Goal: Task Accomplishment & Management: Use online tool/utility

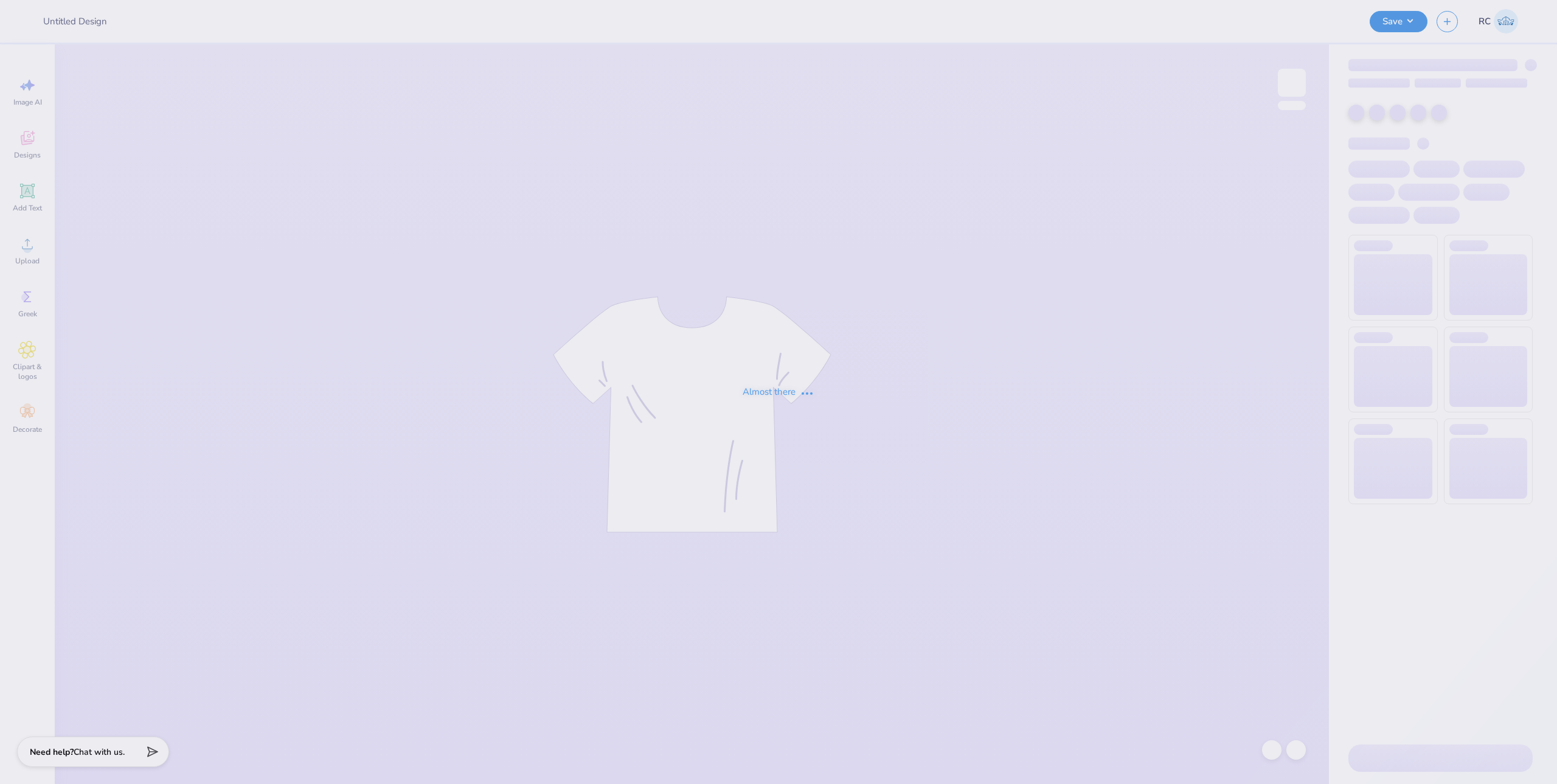
type input "Uic Athletics"
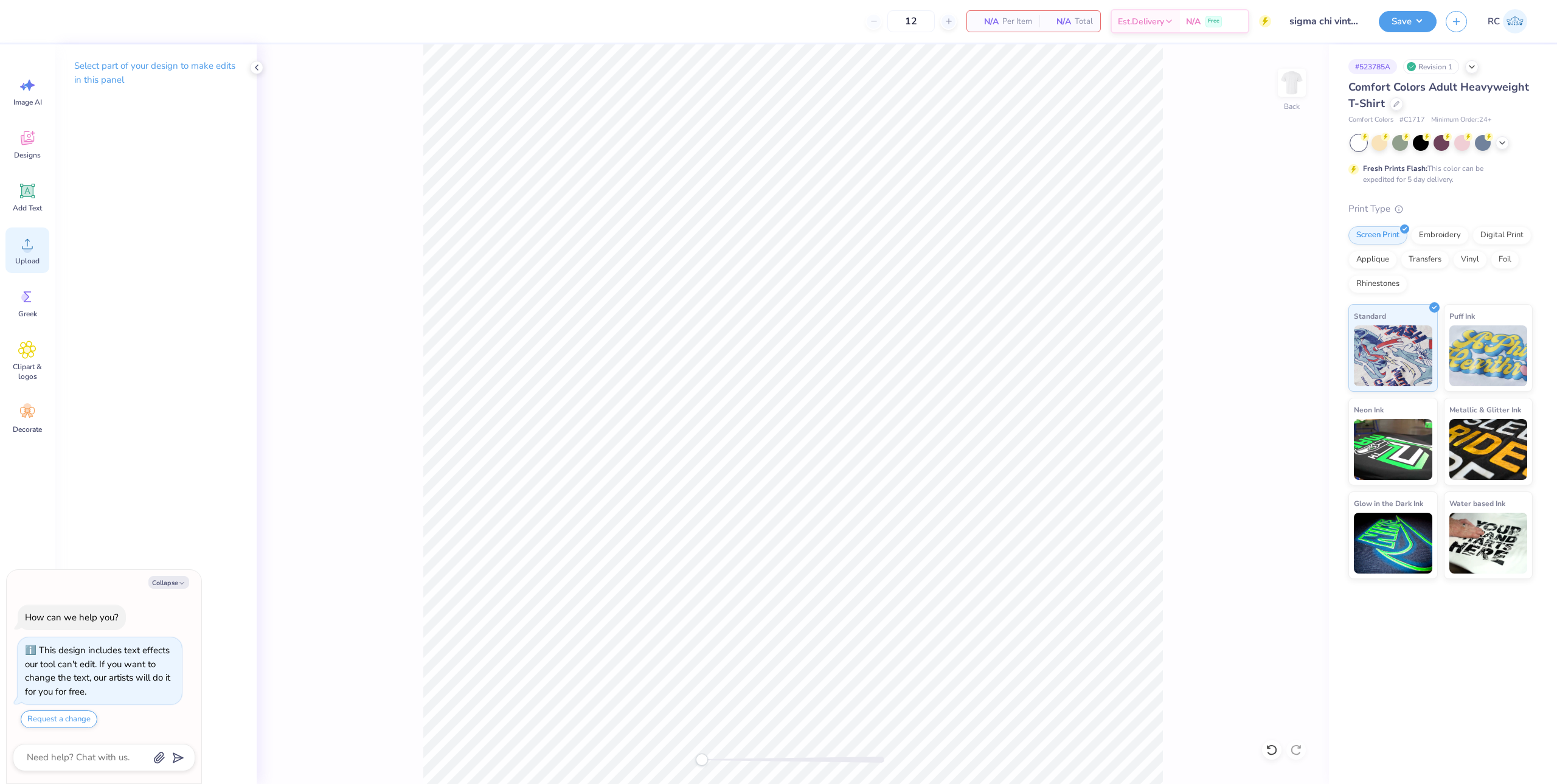
click at [22, 250] on icon at bounding box center [27, 244] width 18 height 18
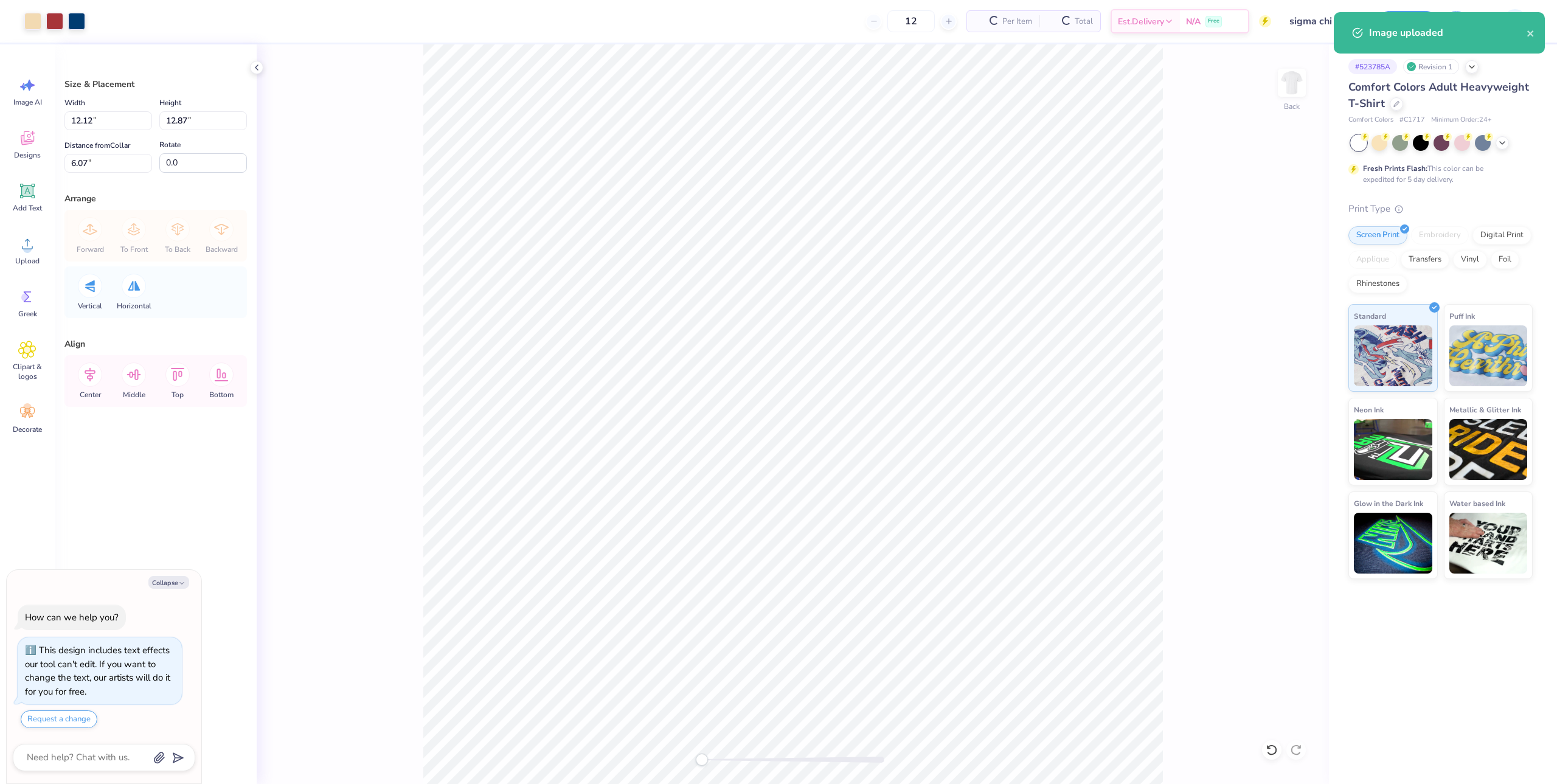
type textarea "x"
click at [187, 121] on input "12.87" at bounding box center [203, 120] width 88 height 19
type input "12.5"
type textarea "x"
type input "11.78"
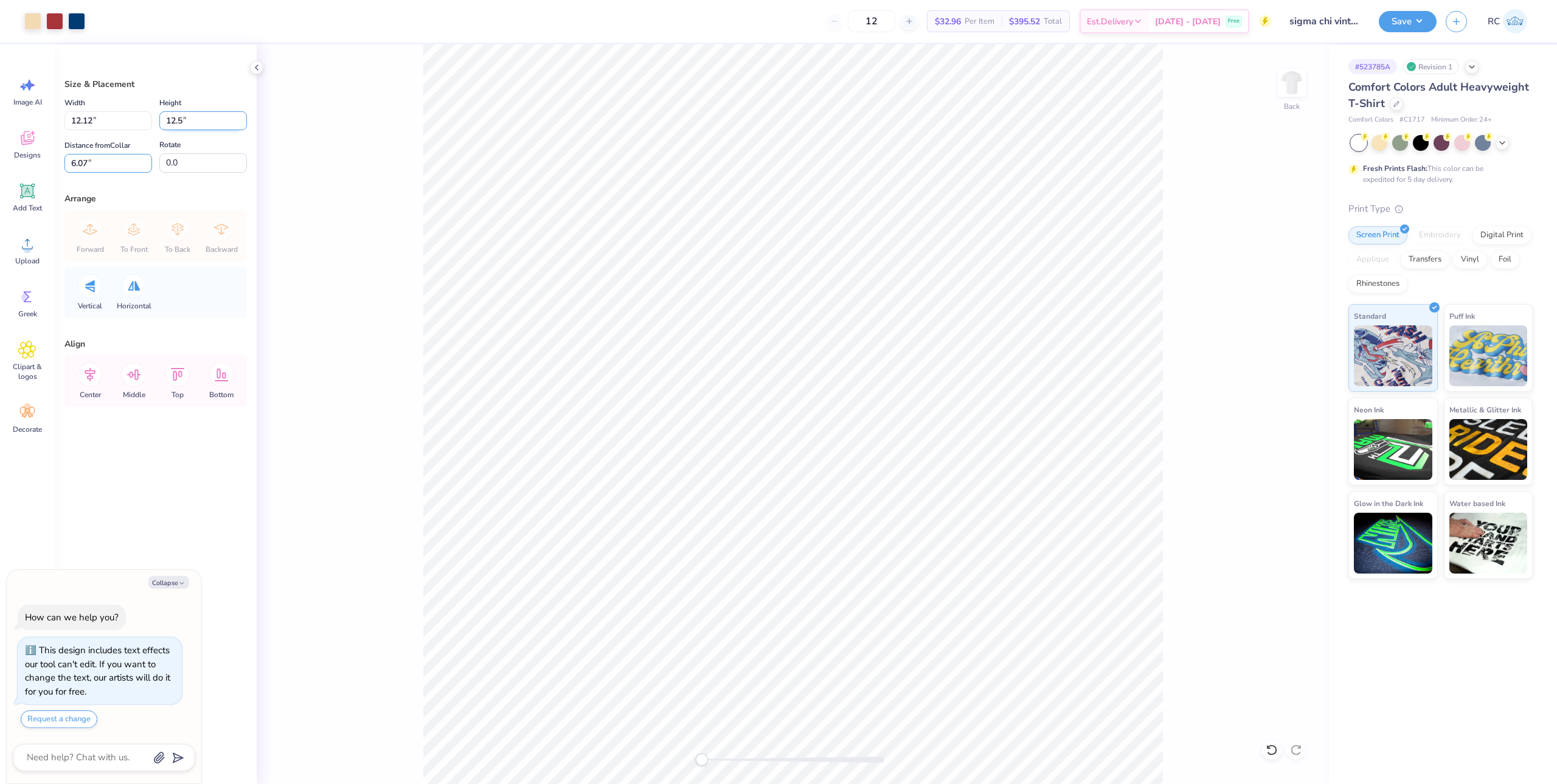
type input "12.50"
type input "3"
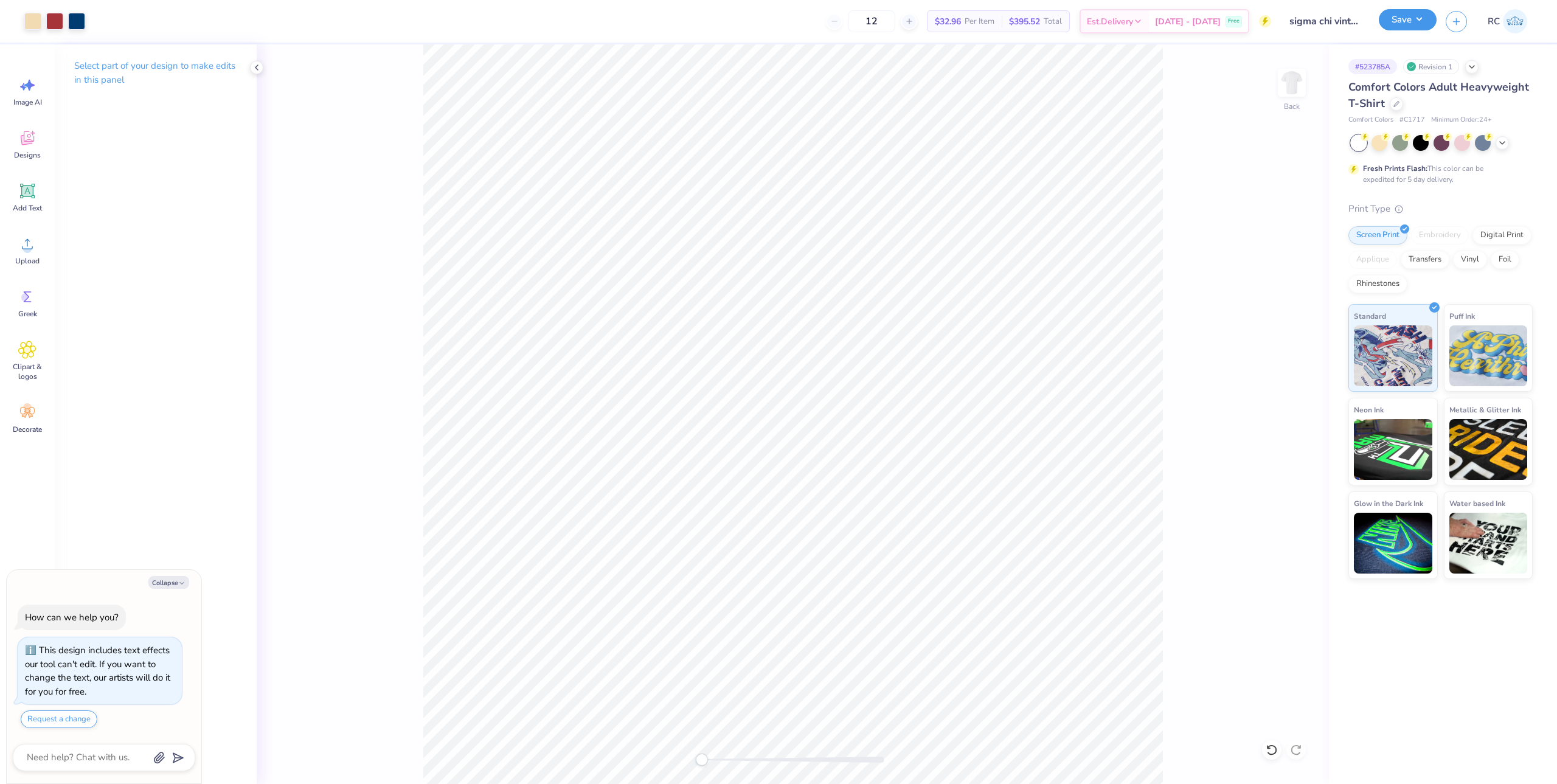
click at [1409, 27] on button "Save" at bounding box center [1408, 20] width 58 height 21
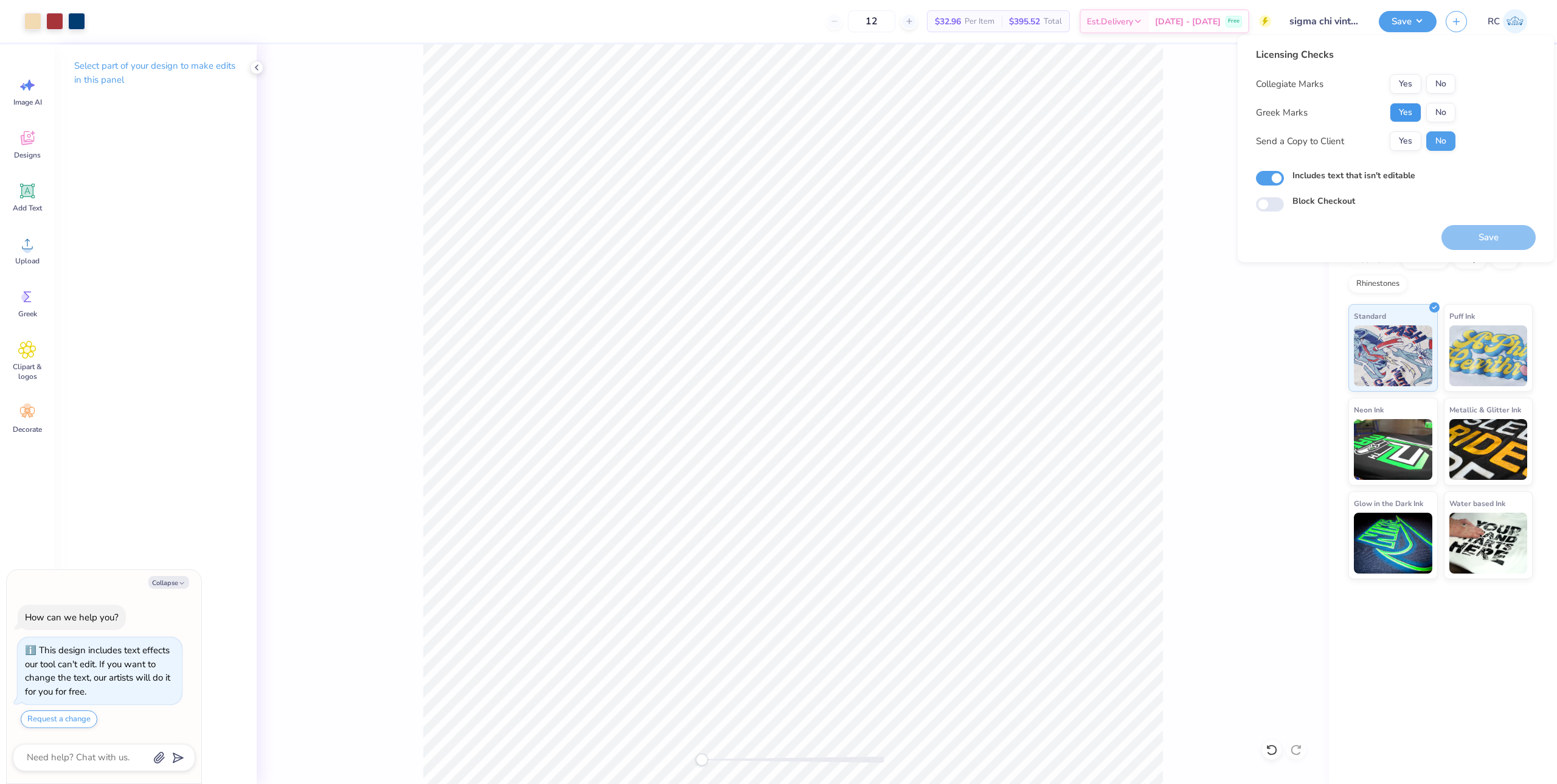
click at [1398, 109] on button "Yes" at bounding box center [1405, 113] width 32 height 20
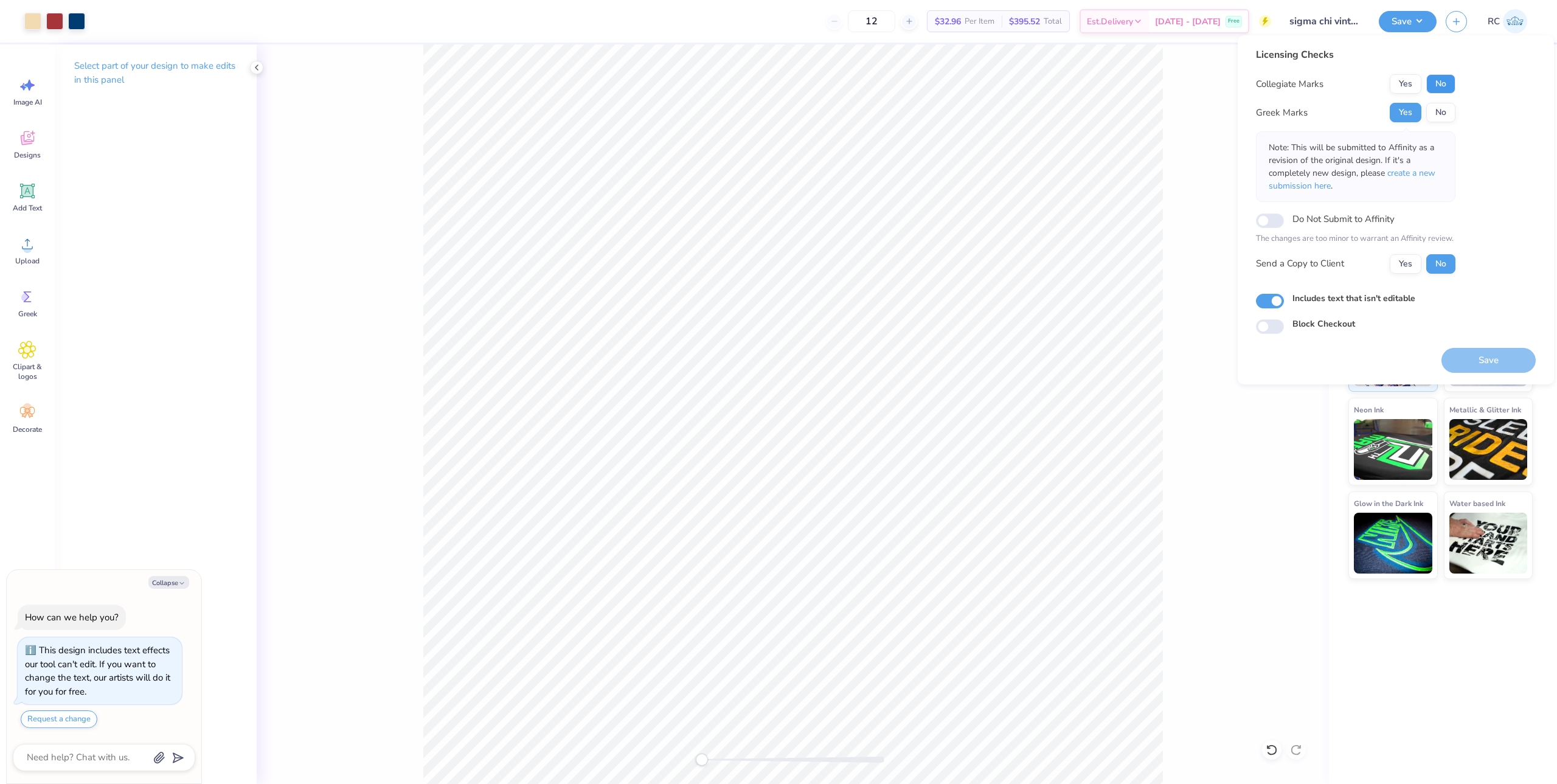
click at [1442, 87] on button "No" at bounding box center [1441, 84] width 30 height 20
click at [1411, 267] on button "Yes" at bounding box center [1405, 264] width 32 height 20
click at [1479, 364] on button "Save" at bounding box center [1489, 360] width 94 height 25
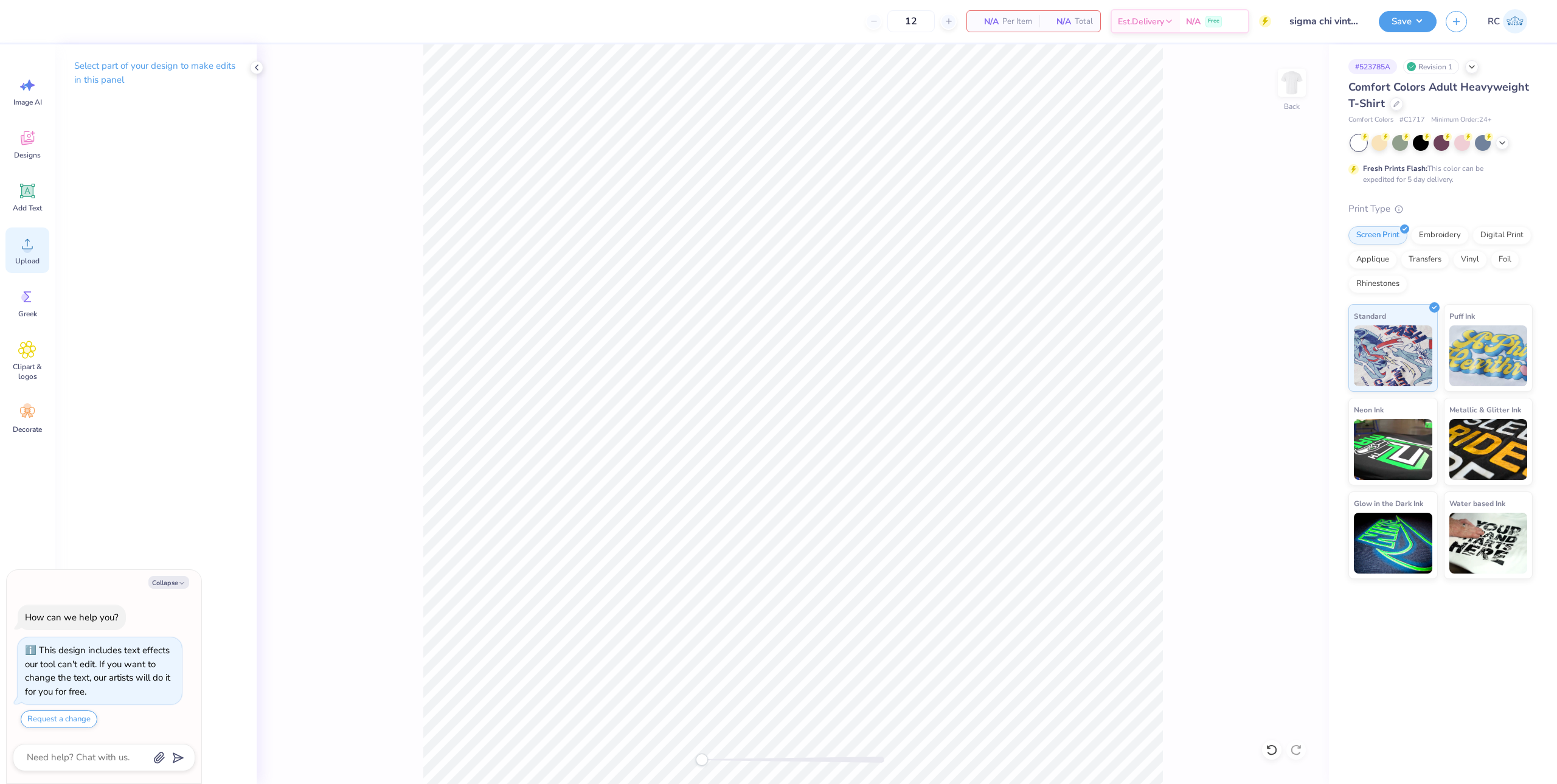
click at [31, 258] on span "Upload" at bounding box center [27, 261] width 25 height 10
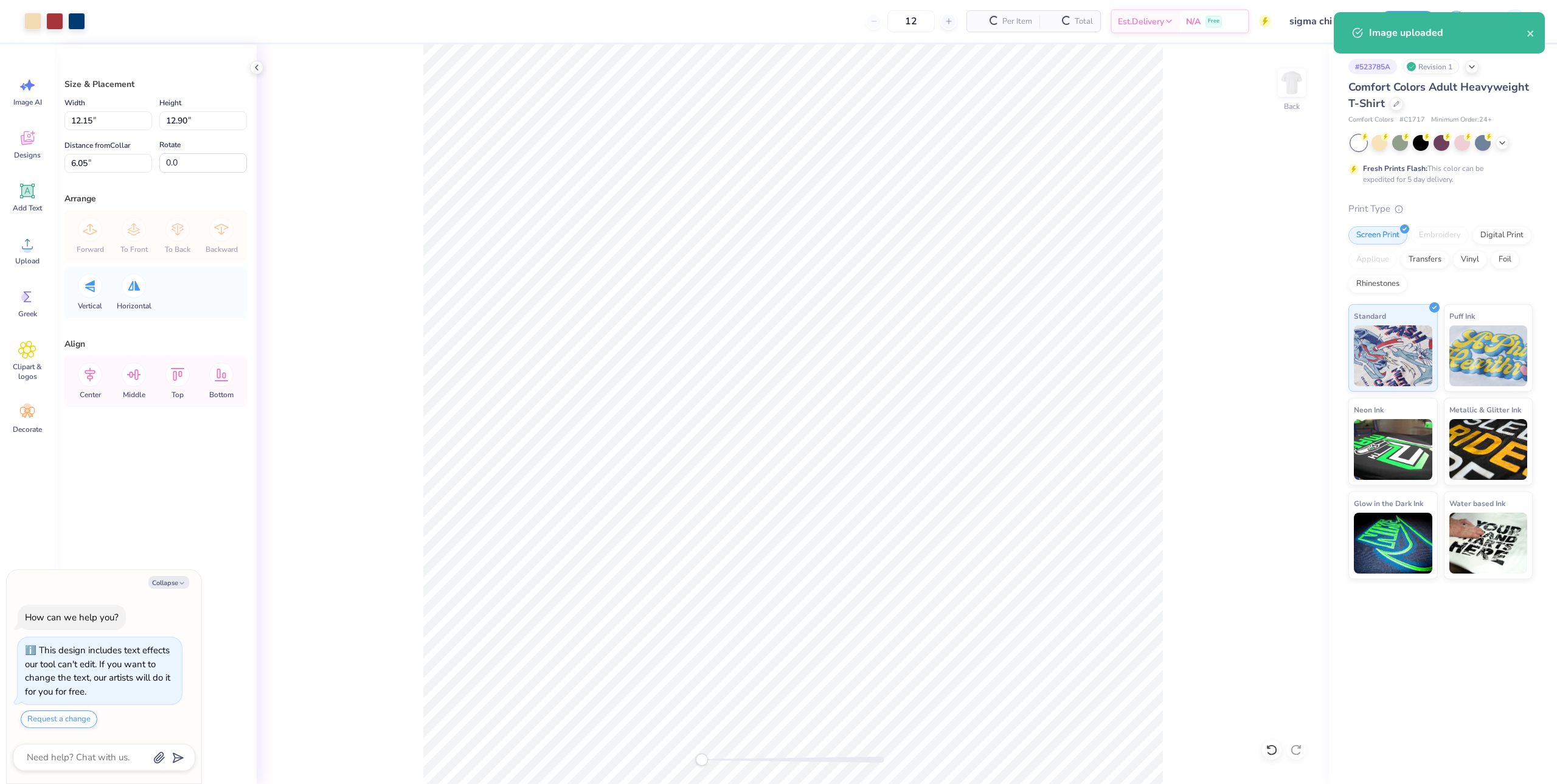
type textarea "x"
click at [205, 123] on input "12.90" at bounding box center [203, 120] width 88 height 19
type input "12.5"
type textarea "x"
type input "11.78"
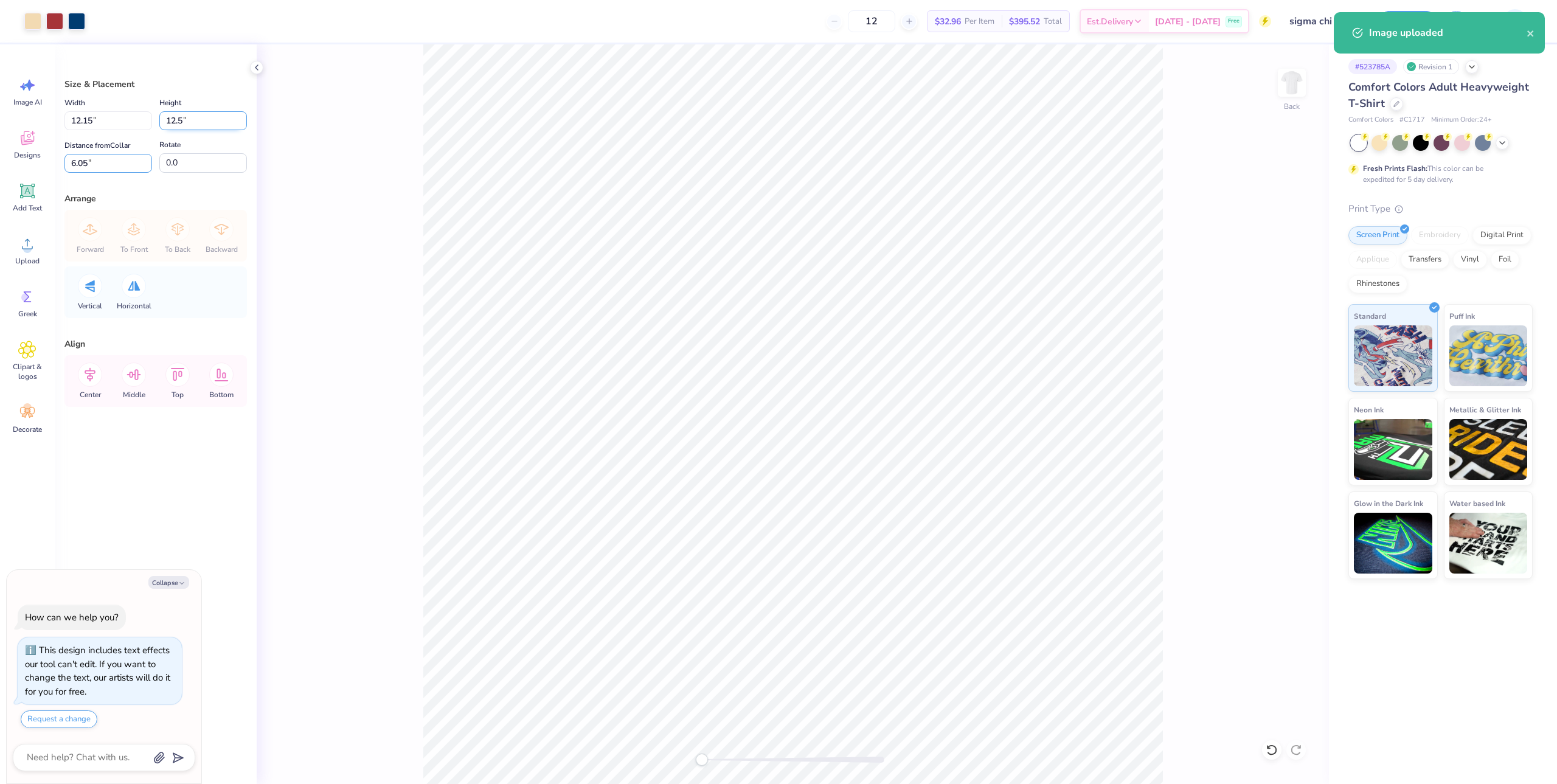
type input "12.50"
type input "3"
click at [1420, 24] on button "Save" at bounding box center [1408, 20] width 58 height 21
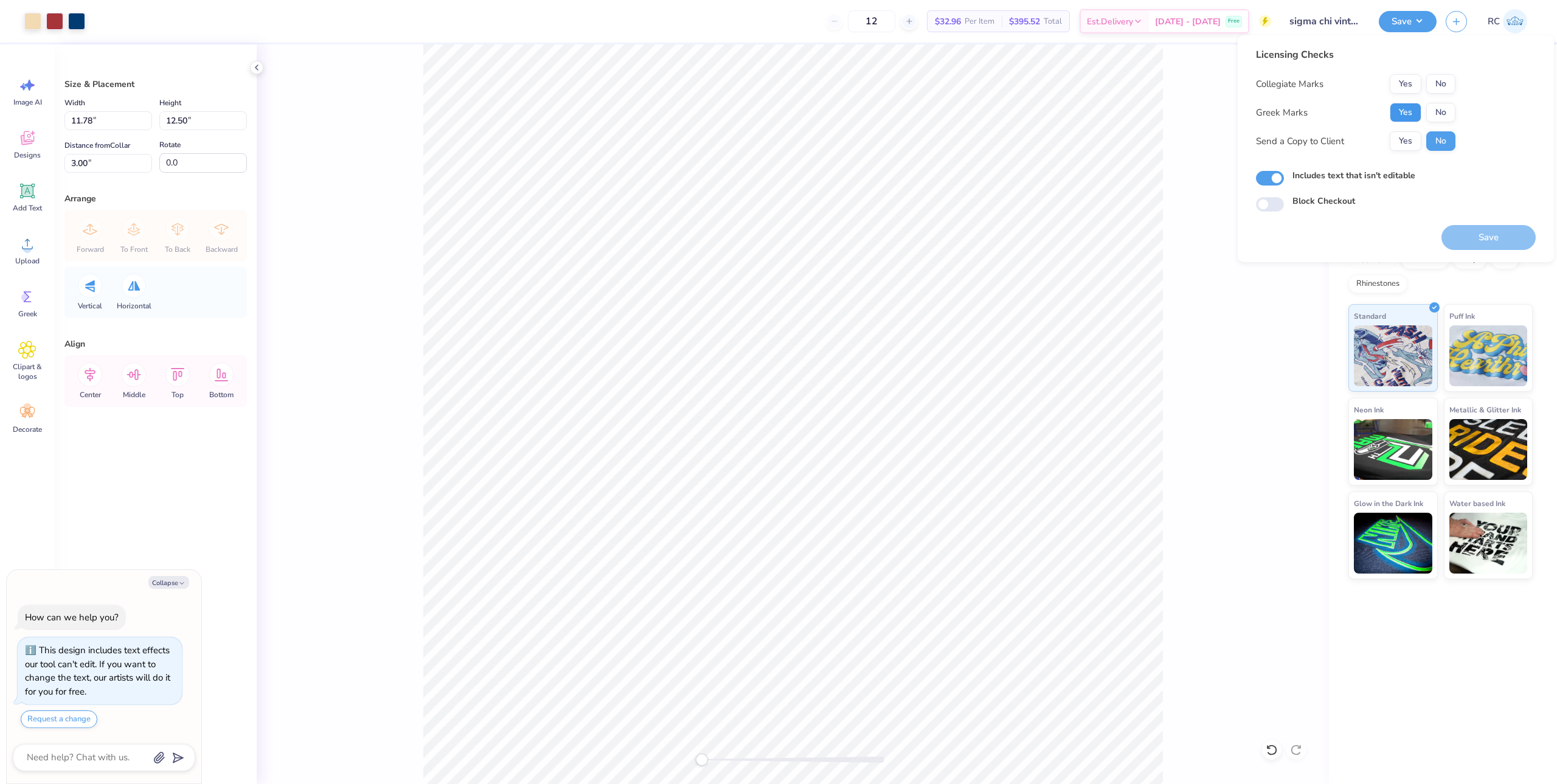
click at [1409, 113] on button "Yes" at bounding box center [1405, 113] width 32 height 20
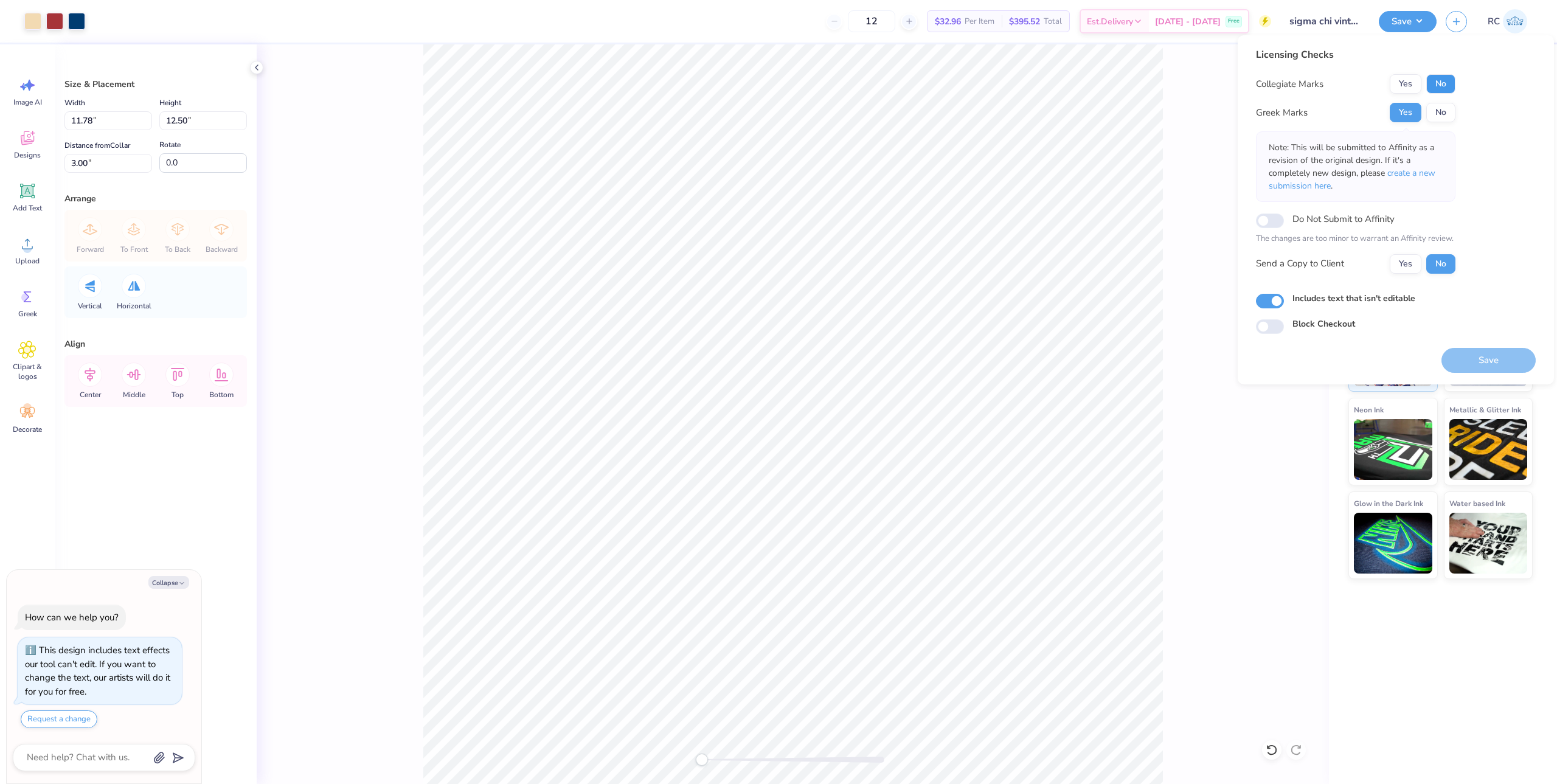
click at [1442, 89] on button "No" at bounding box center [1441, 84] width 30 height 20
click at [1402, 262] on button "Yes" at bounding box center [1405, 264] width 32 height 20
click at [1474, 349] on button "Save" at bounding box center [1489, 360] width 94 height 25
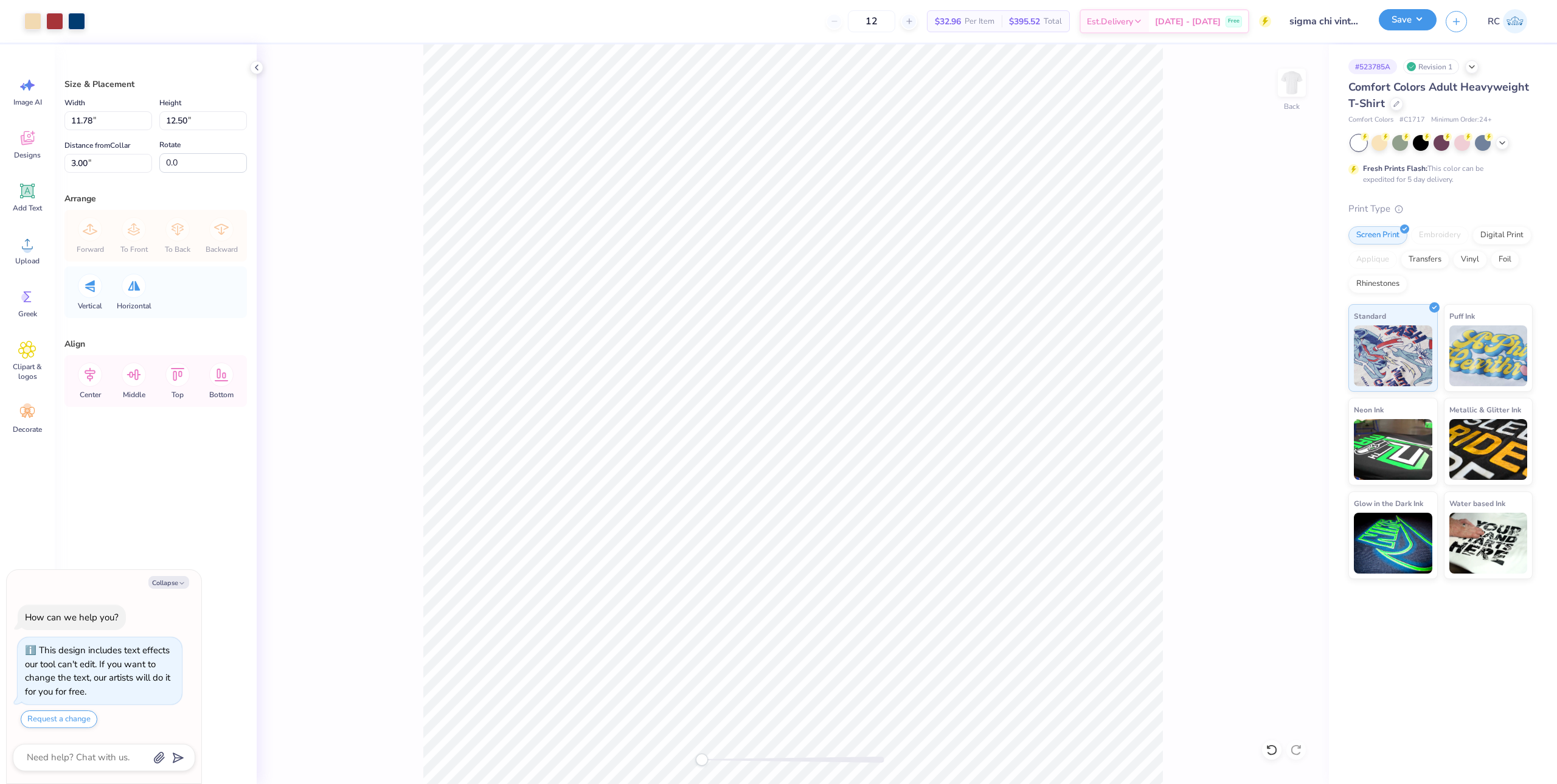
click at [1394, 29] on button "Save" at bounding box center [1408, 20] width 58 height 21
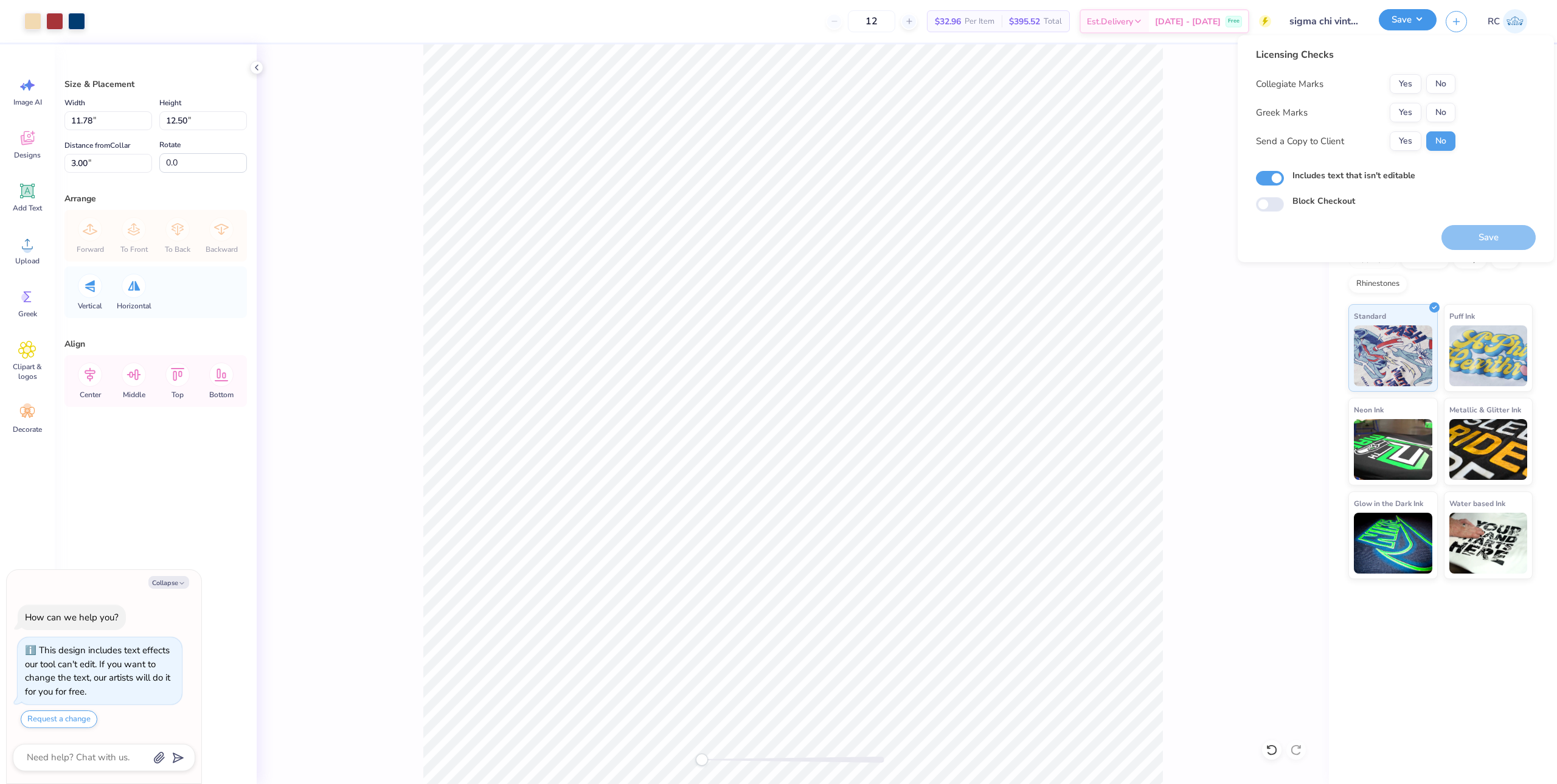
type textarea "x"
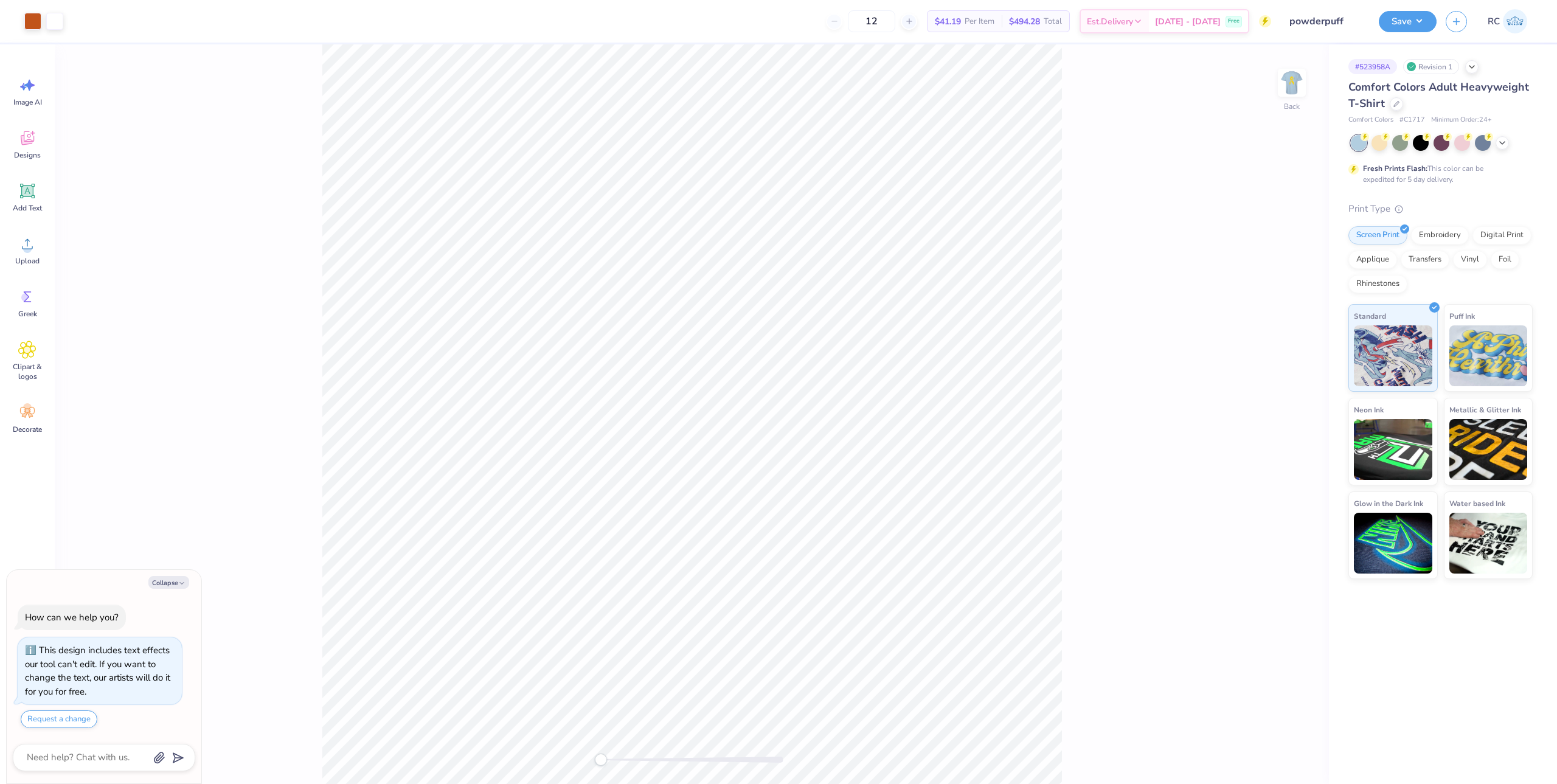
click at [278, 304] on div "Back" at bounding box center [692, 414] width 1274 height 740
click at [34, 237] on icon at bounding box center [27, 244] width 18 height 18
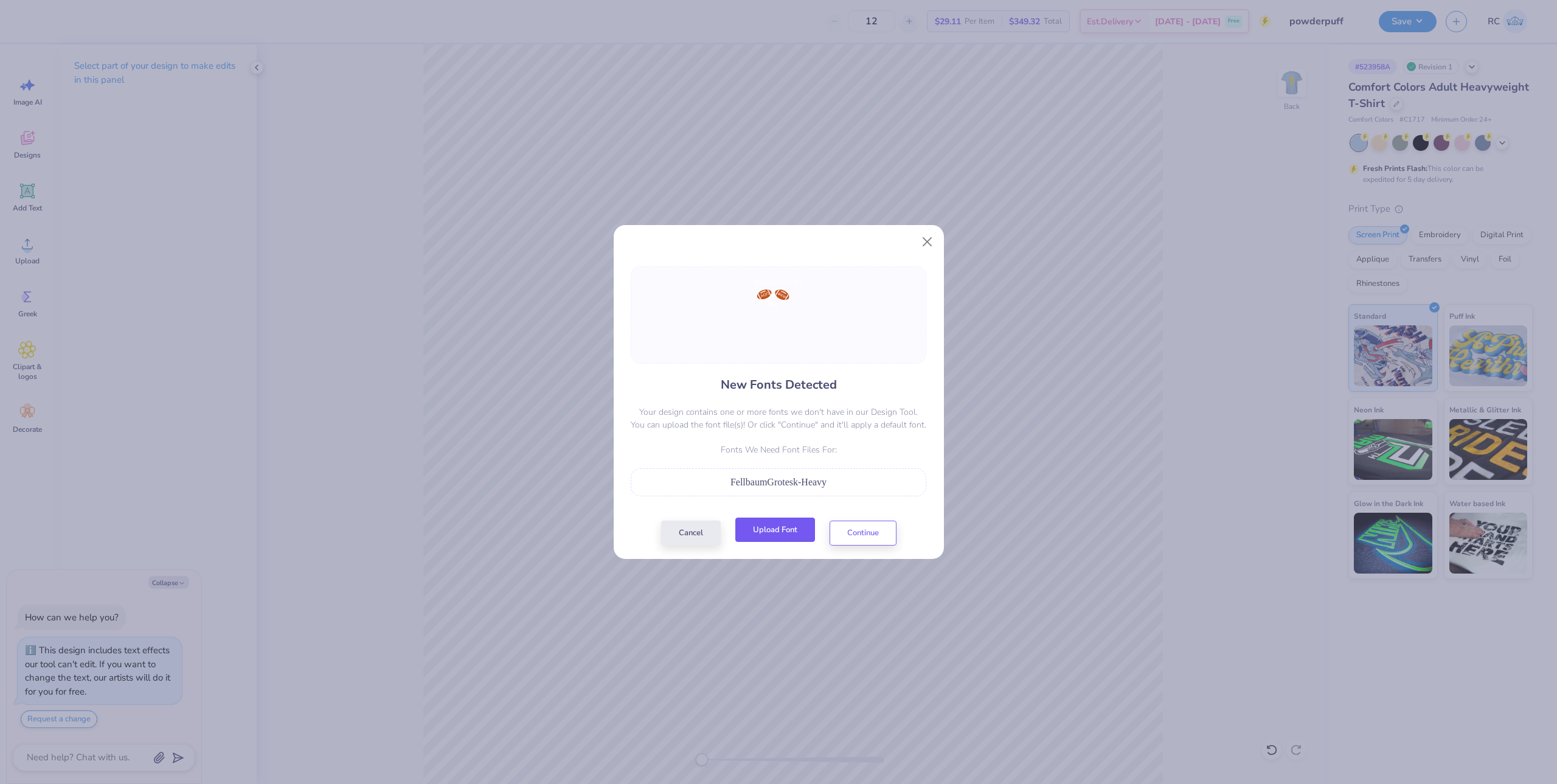
click at [775, 532] on button "Upload Font" at bounding box center [775, 529] width 79 height 25
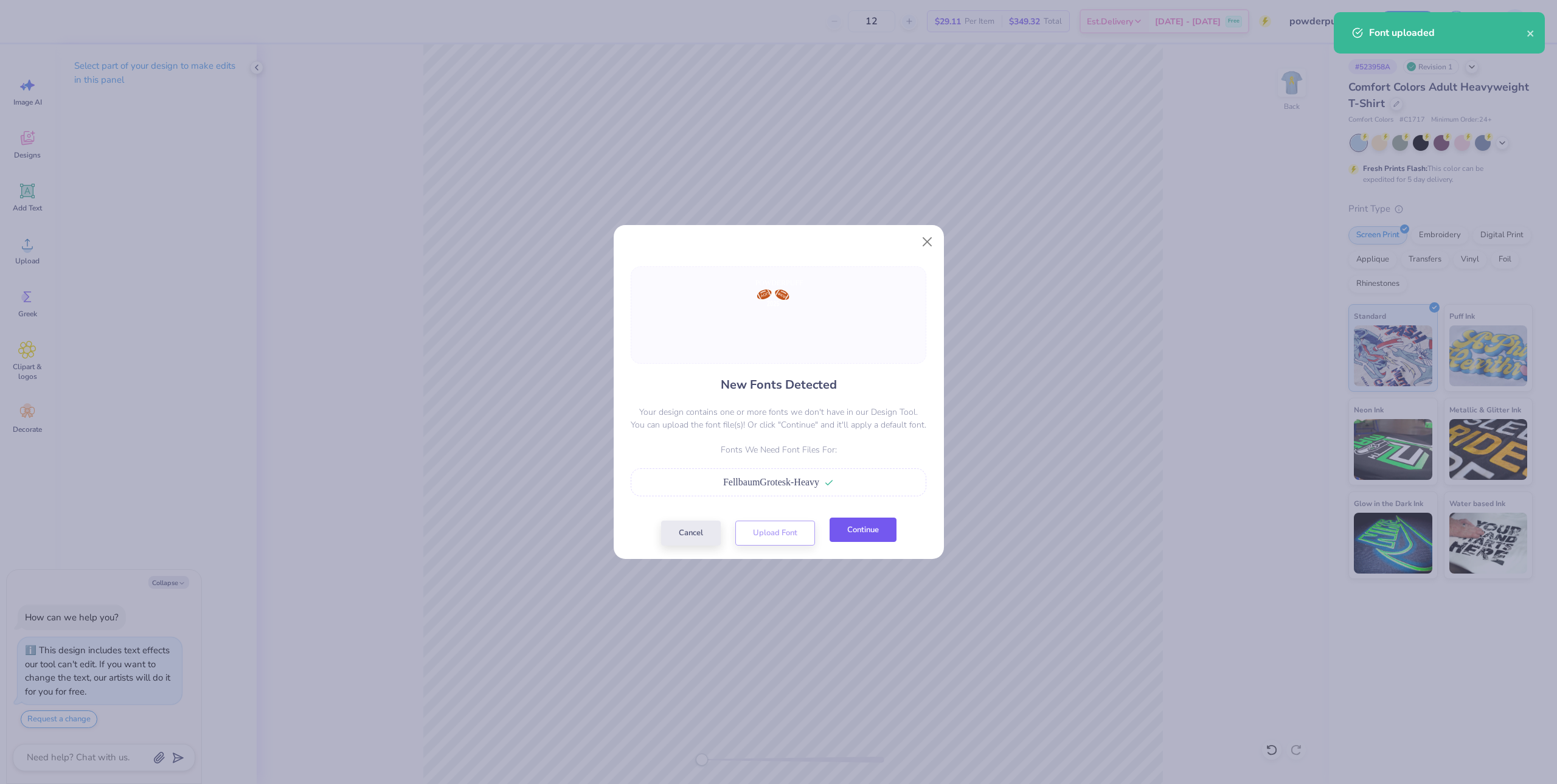
click at [857, 538] on button "Continue" at bounding box center [863, 529] width 67 height 25
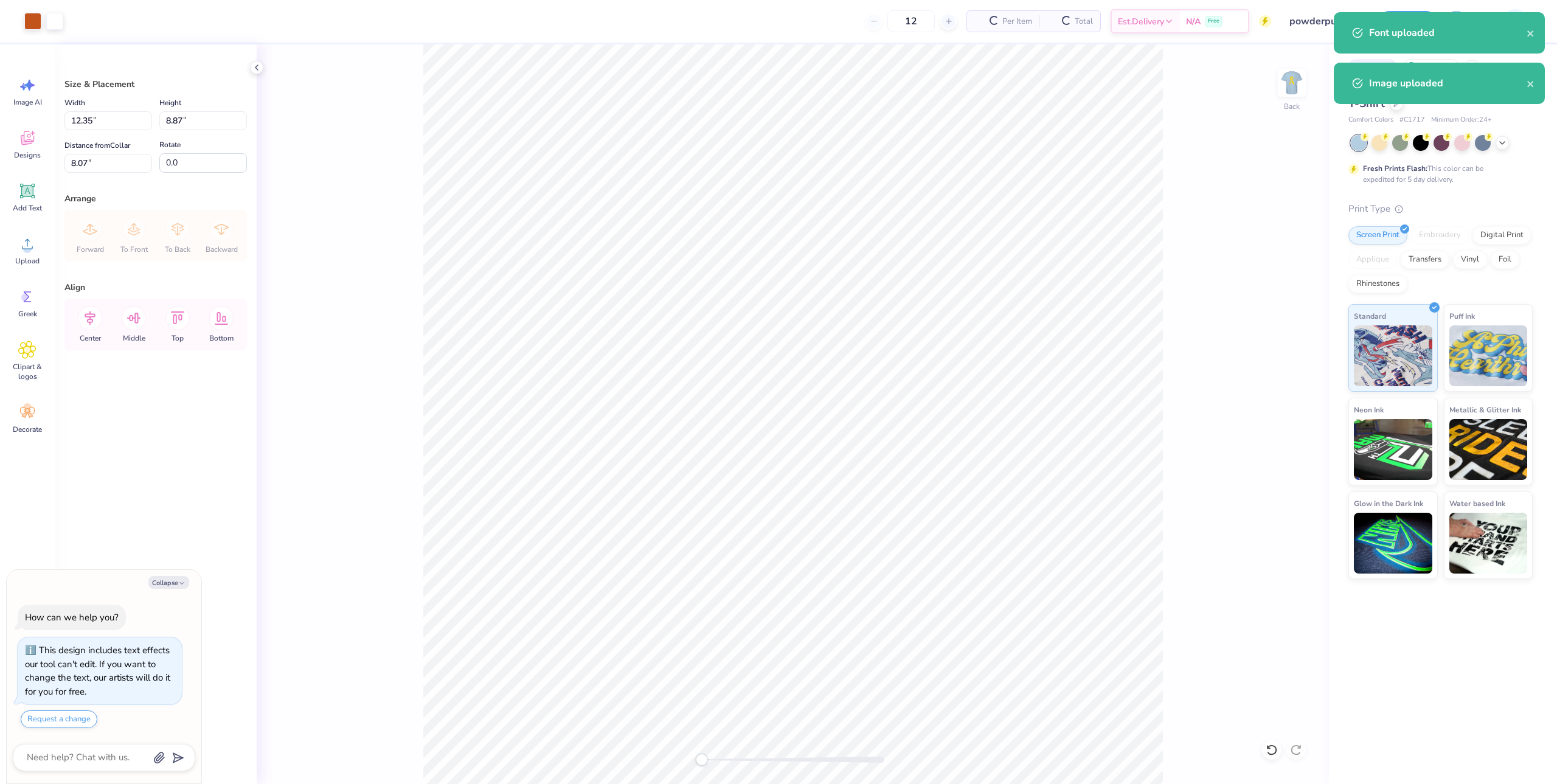
type textarea "x"
click at [94, 129] on input "12.35" at bounding box center [108, 120] width 88 height 19
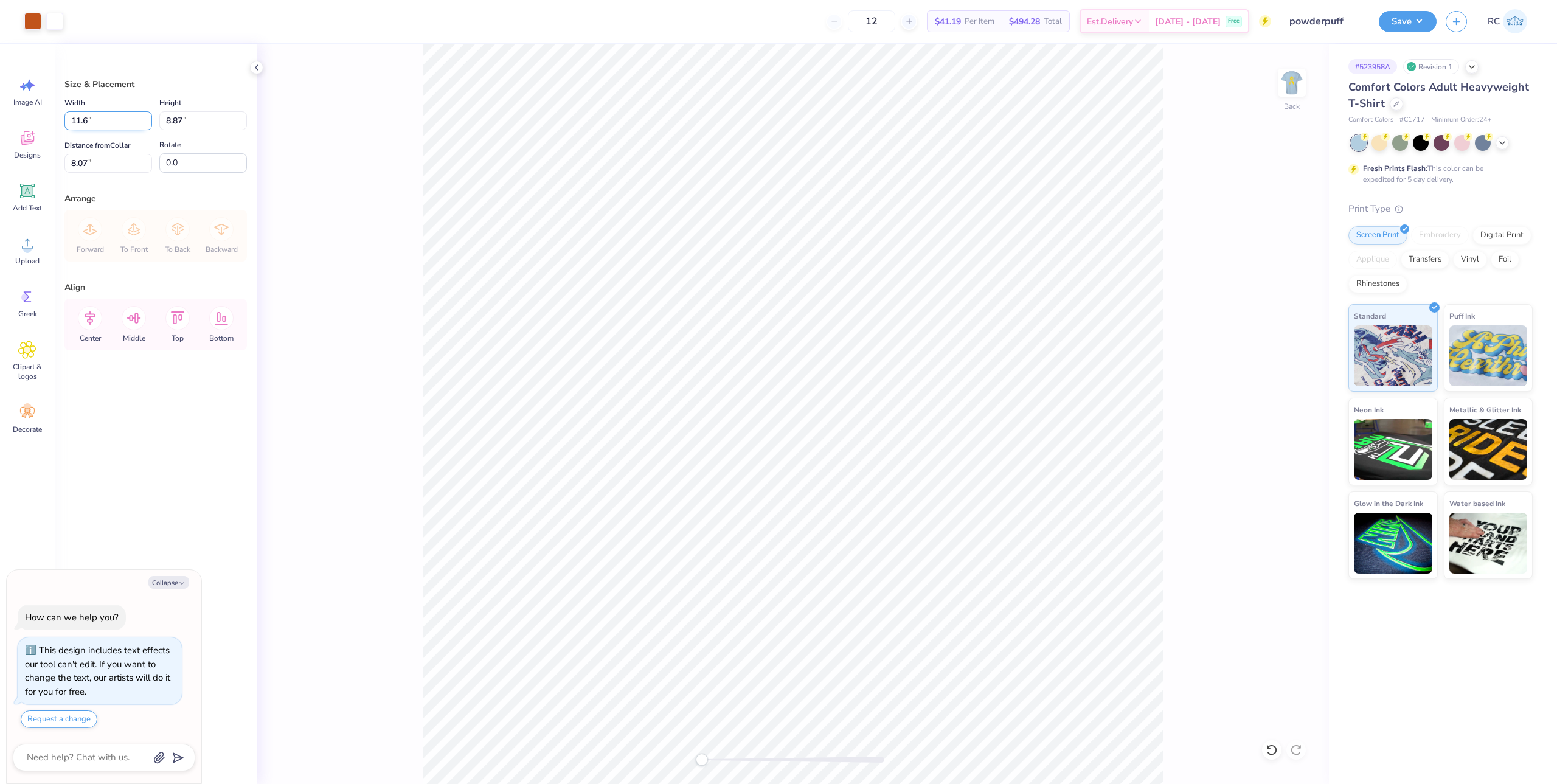
type input "11.6"
type textarea "x"
type input "11.60"
type input "8.33"
click at [124, 162] on input "8.34" at bounding box center [108, 163] width 88 height 19
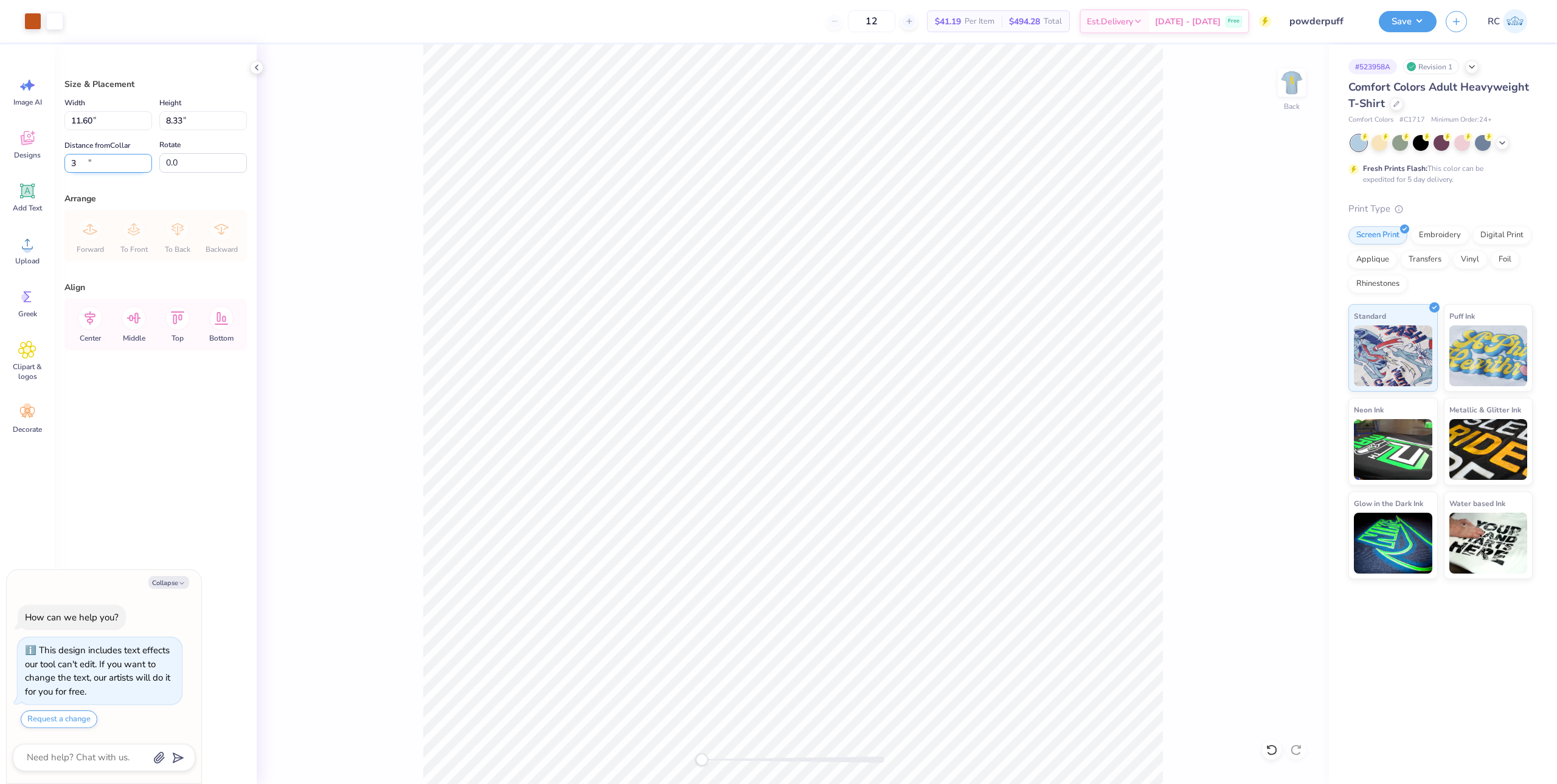
type input "3"
type textarea "x"
type input "3.00"
click at [1385, 18] on button "Save" at bounding box center [1408, 20] width 58 height 21
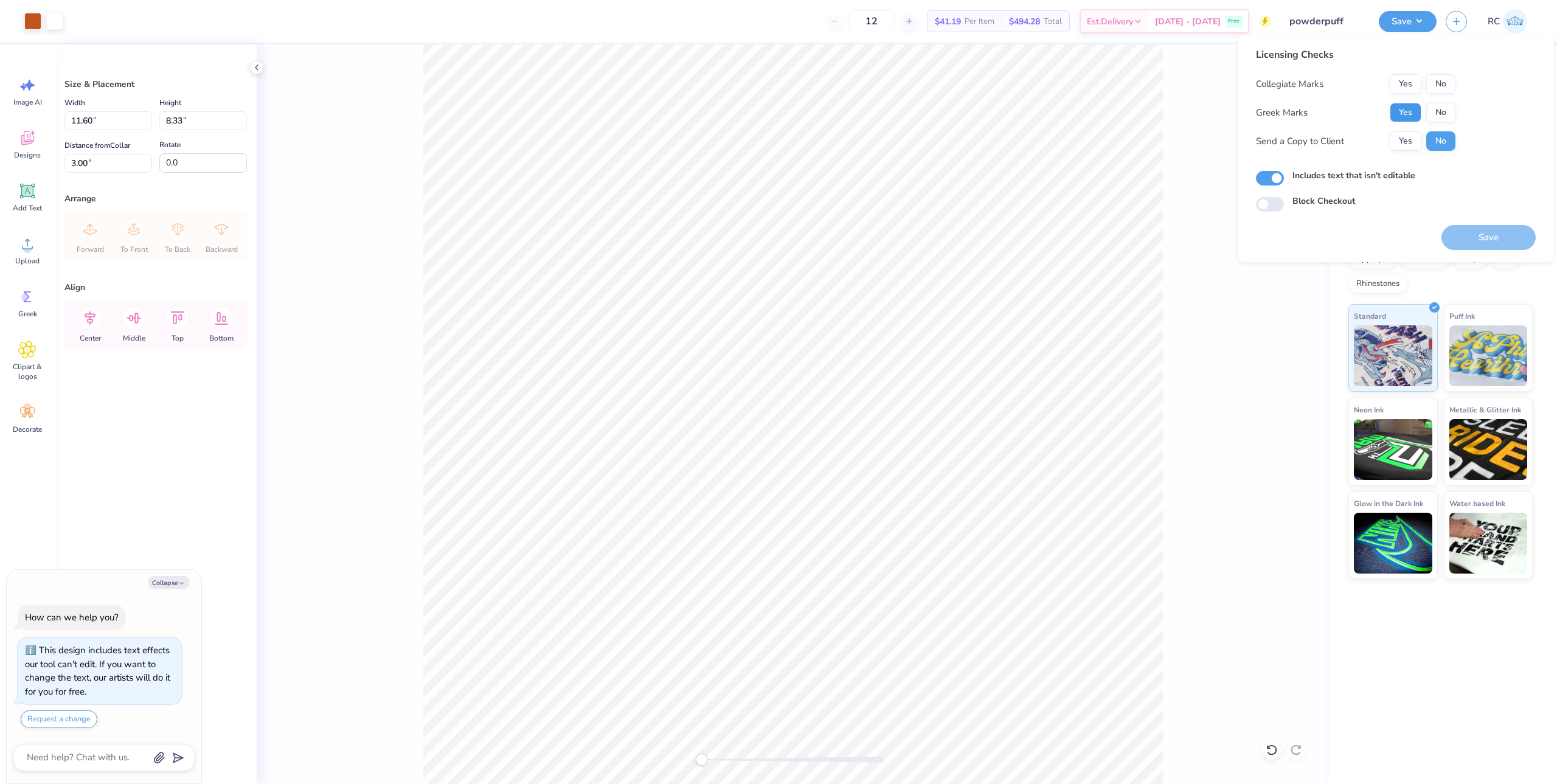
click at [1400, 115] on button "Yes" at bounding box center [1405, 113] width 32 height 20
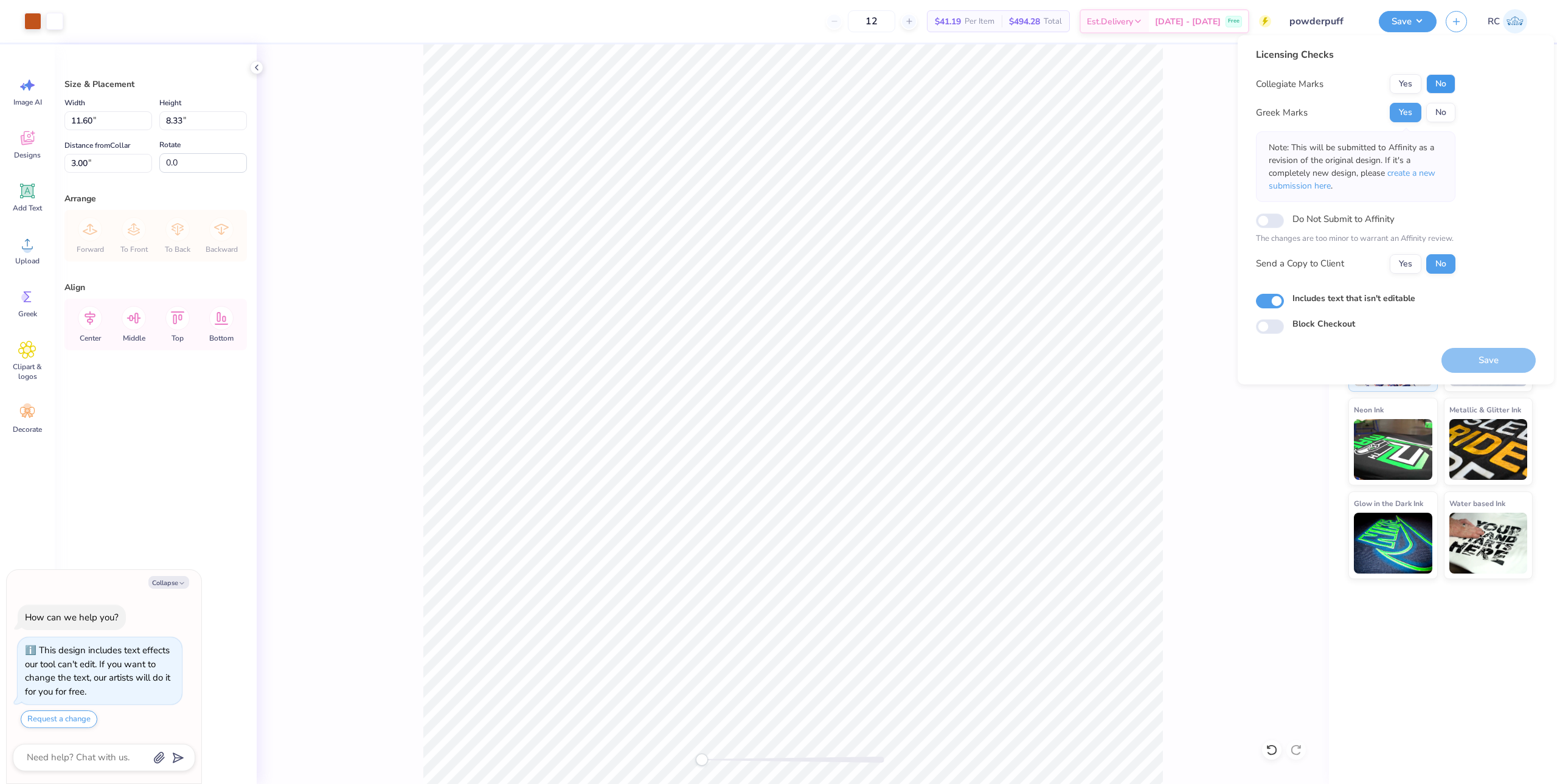
click at [1447, 84] on button "No" at bounding box center [1441, 84] width 30 height 20
click at [1482, 368] on button "Save" at bounding box center [1489, 360] width 94 height 25
type textarea "x"
